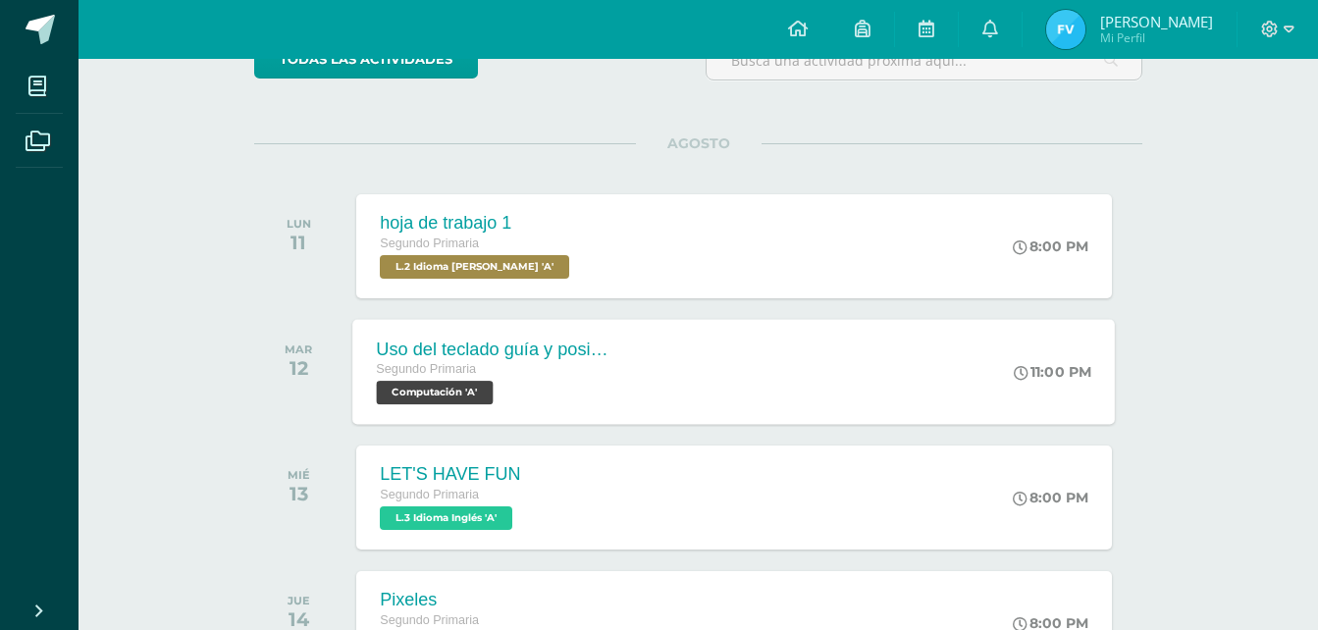
scroll to position [294, 0]
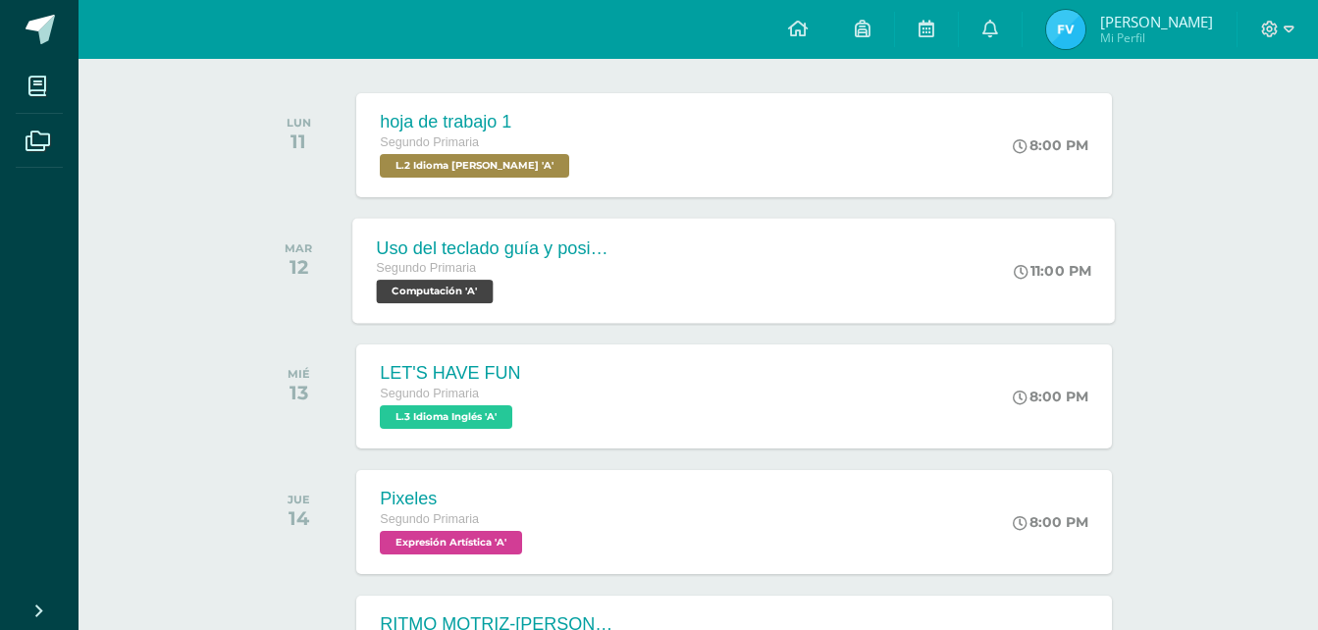
click at [544, 250] on div "Uso del teclado guía y posicionamiento de manos [PERSON_NAME]" at bounding box center [495, 247] width 237 height 21
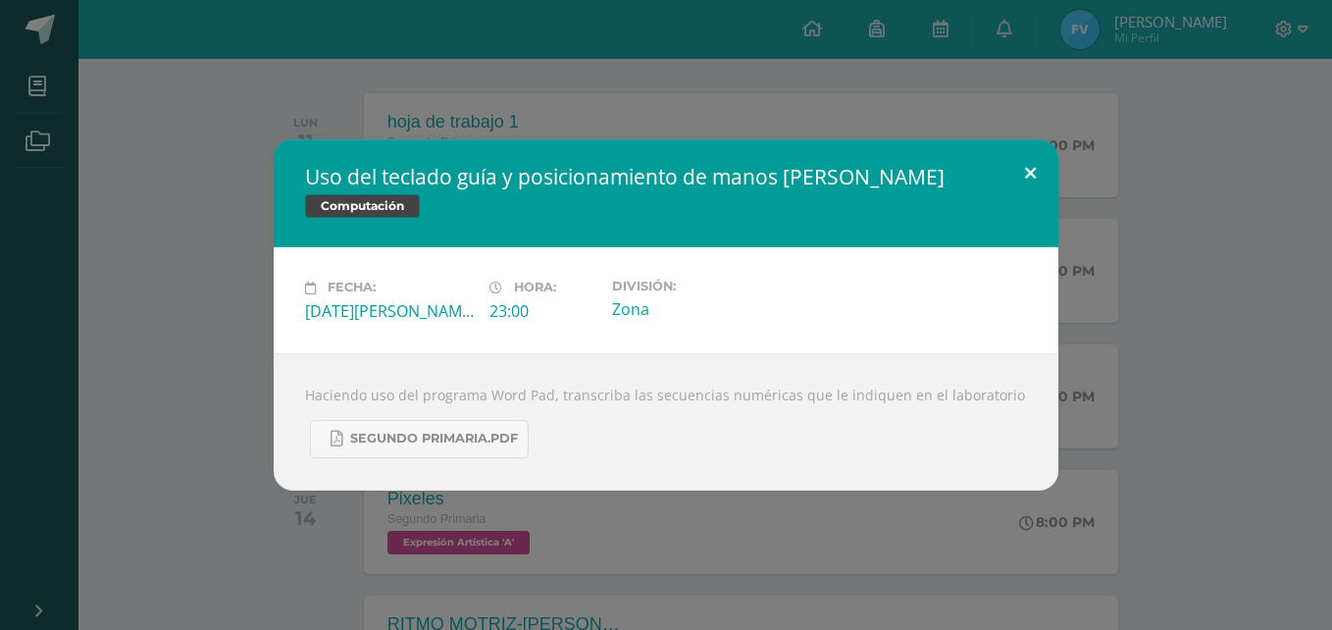
click at [1036, 172] on button at bounding box center [1031, 172] width 56 height 67
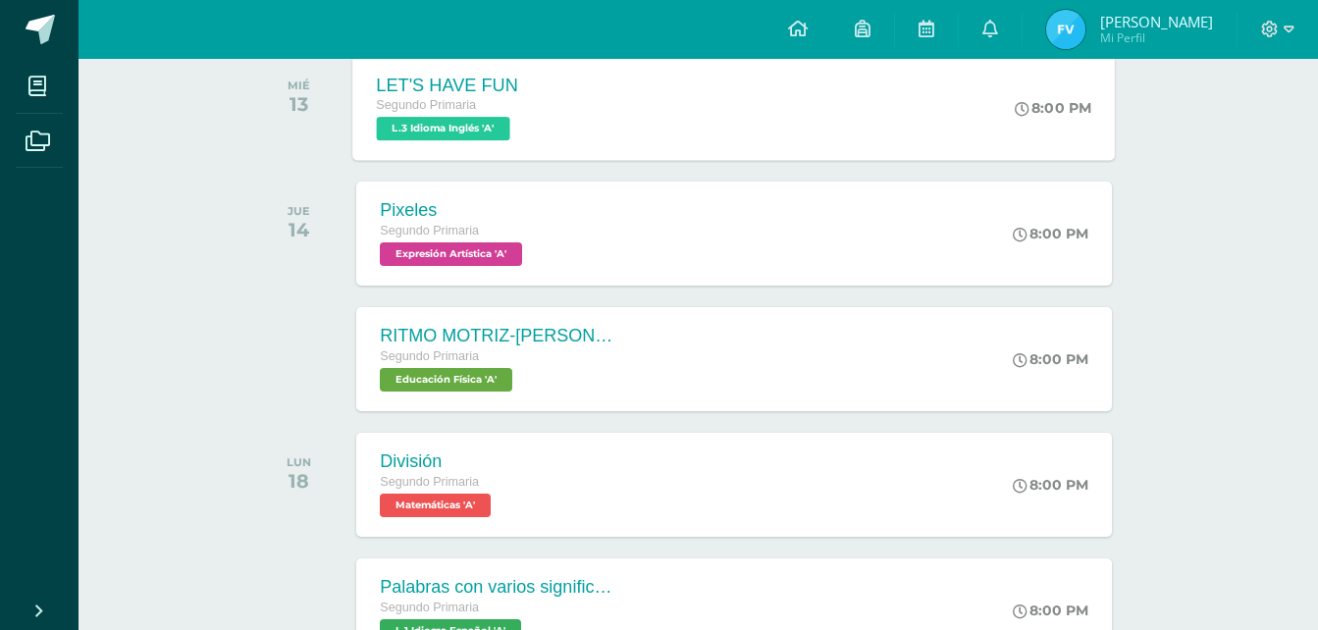
scroll to position [589, 0]
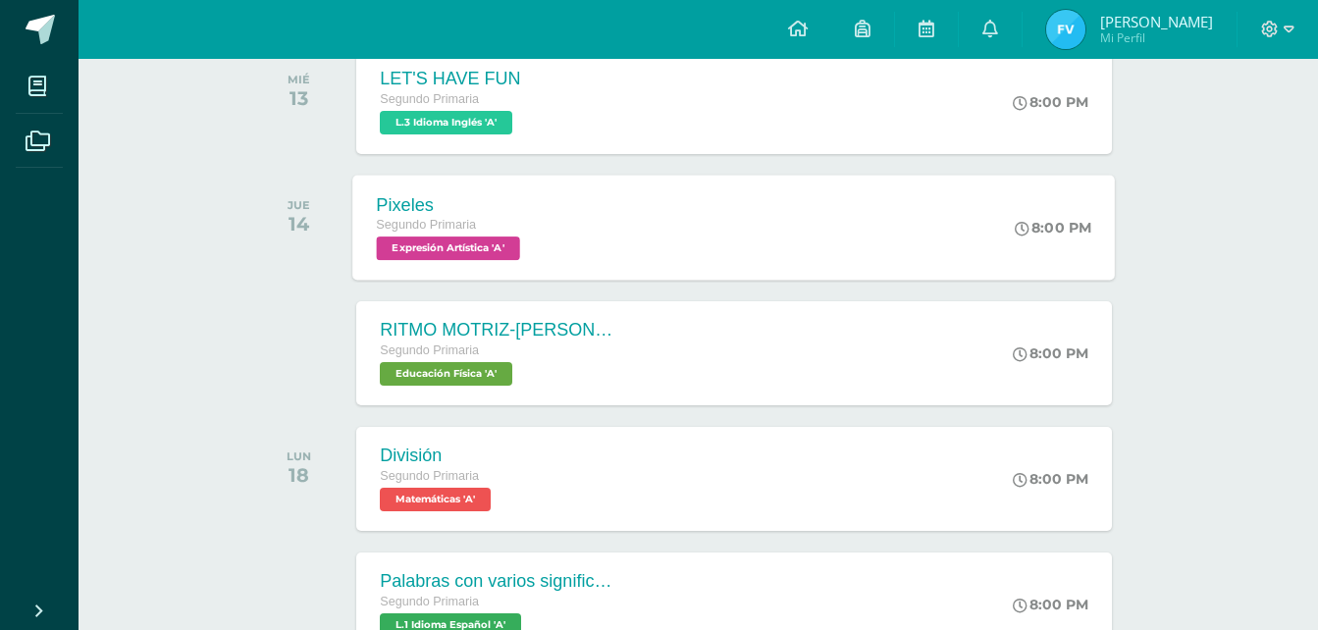
click at [524, 207] on div "Pixeles" at bounding box center [451, 204] width 149 height 21
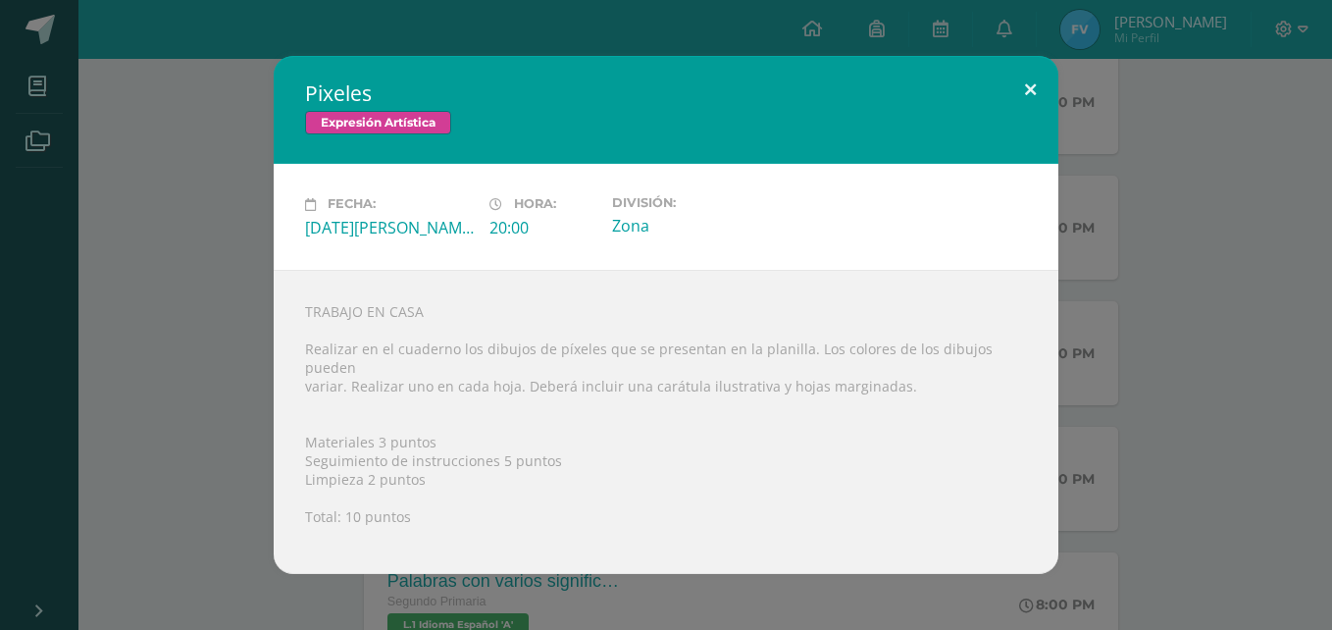
click at [1032, 108] on button at bounding box center [1031, 89] width 56 height 67
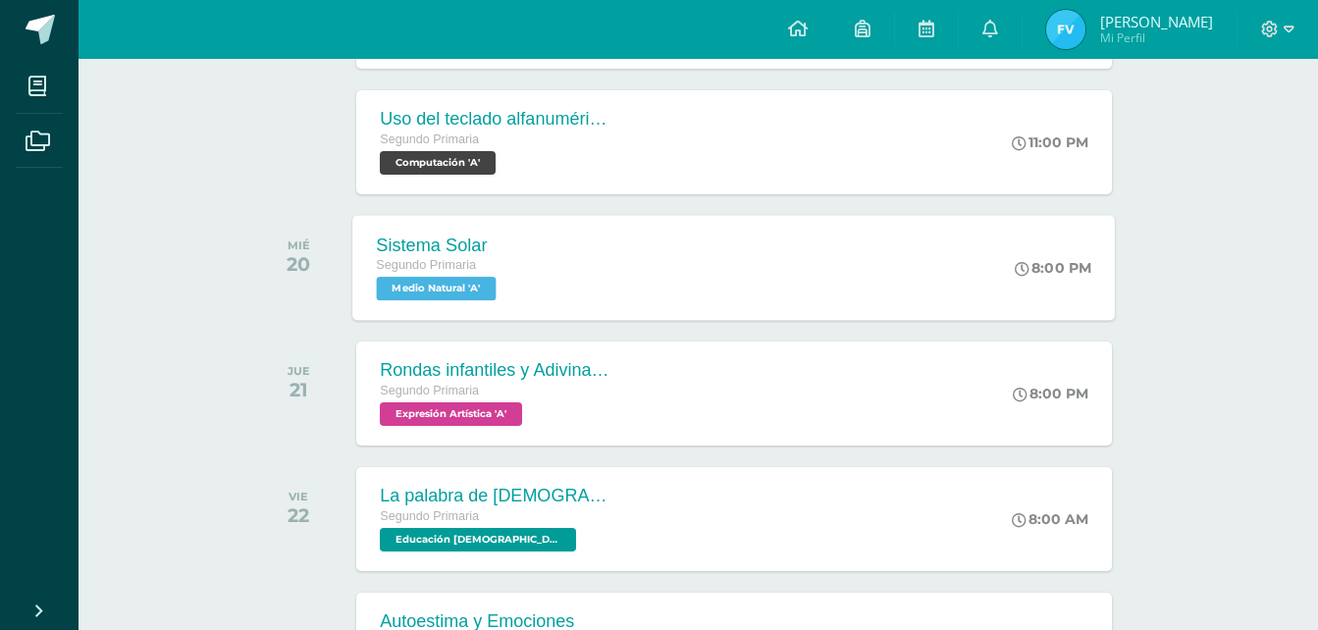
scroll to position [1177, 0]
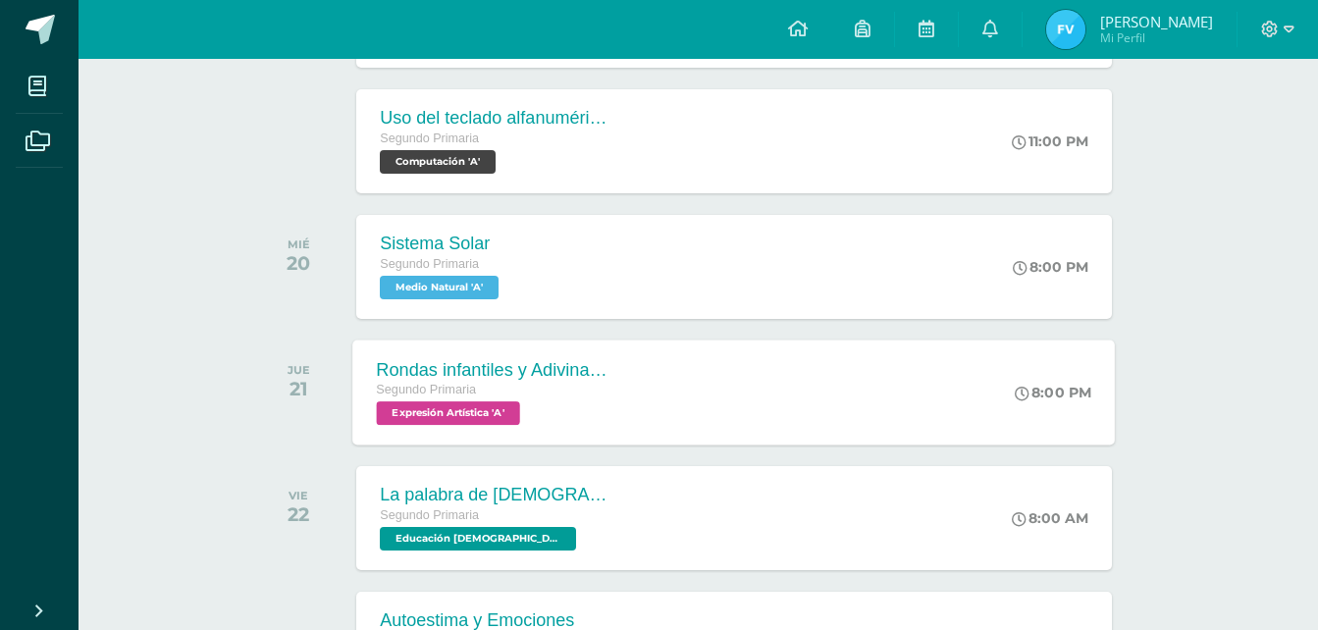
click at [515, 429] on div "Rondas infantiles y Adivinanzas Segundo Primaria Expresión Artística 'A'" at bounding box center [496, 391] width 286 height 105
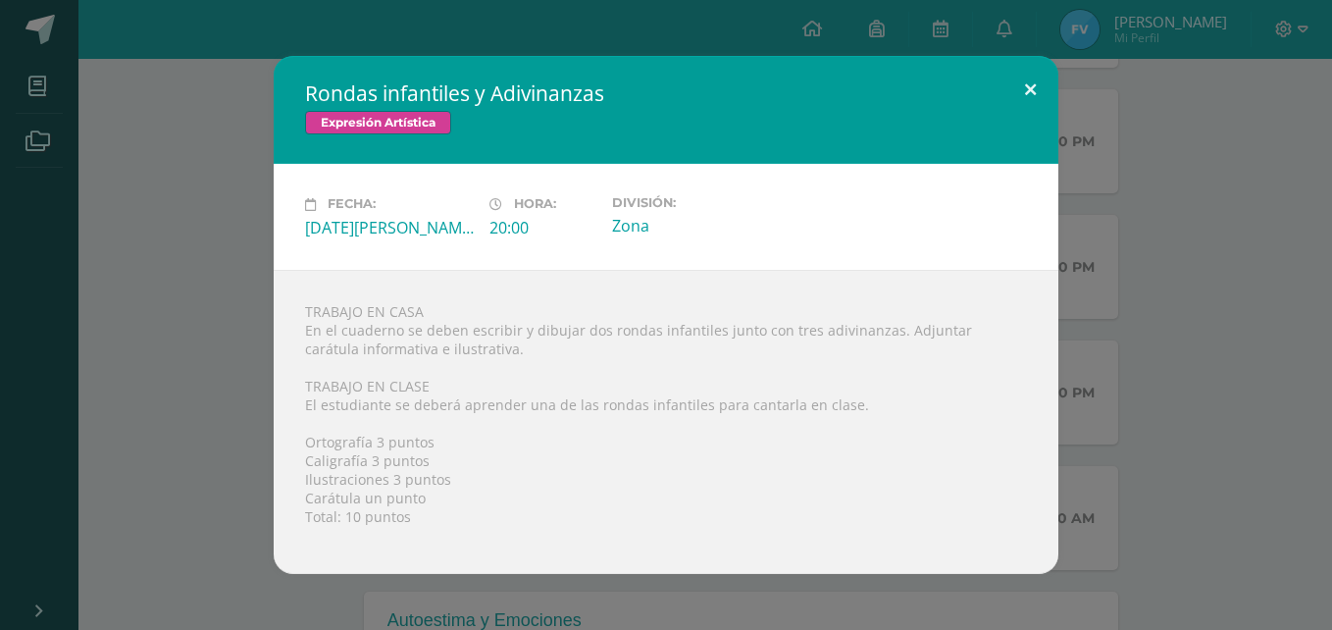
click at [1025, 64] on button at bounding box center [1031, 89] width 56 height 67
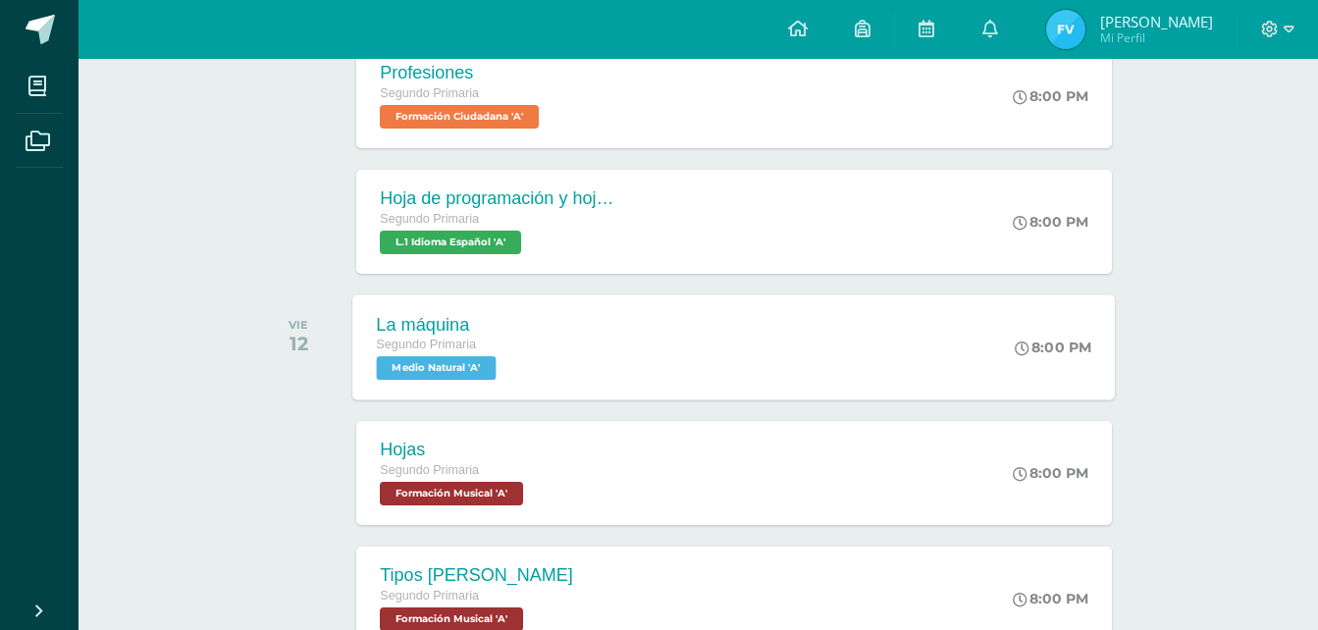
scroll to position [4023, 0]
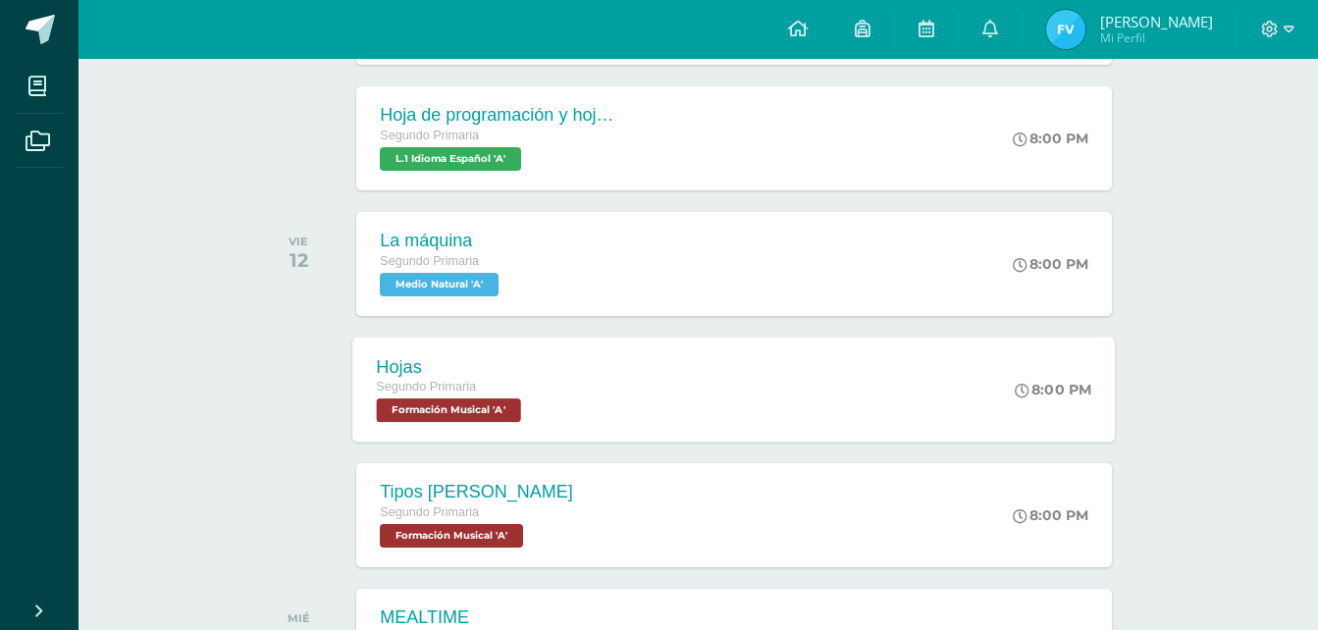
click at [575, 362] on div "Hojas Segundo Primaria Formación Musical 'A' 8:00 PM [GEOGRAPHIC_DATA] Formació…" at bounding box center [734, 389] width 762 height 105
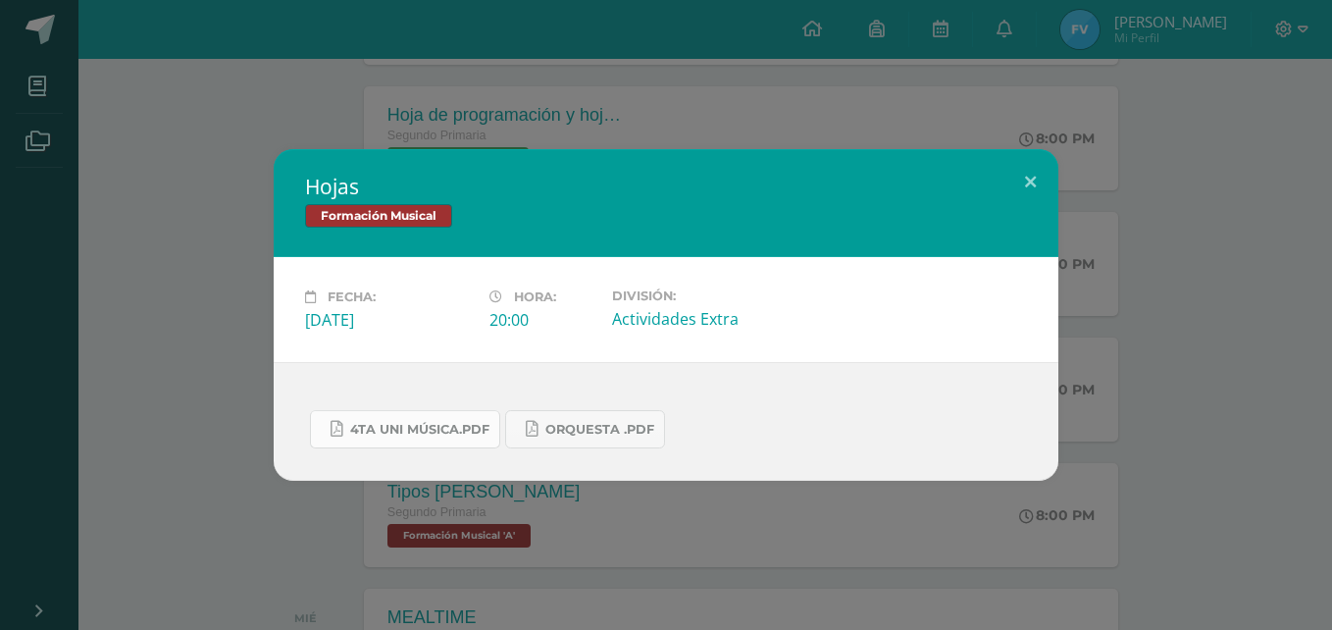
click at [460, 440] on link "4ta uni Música.pdf" at bounding box center [405, 429] width 190 height 38
click at [543, 434] on link "orquesta .pdf" at bounding box center [585, 429] width 160 height 38
click at [1037, 176] on button at bounding box center [1031, 182] width 56 height 67
